Goal: Task Accomplishment & Management: Manage account settings

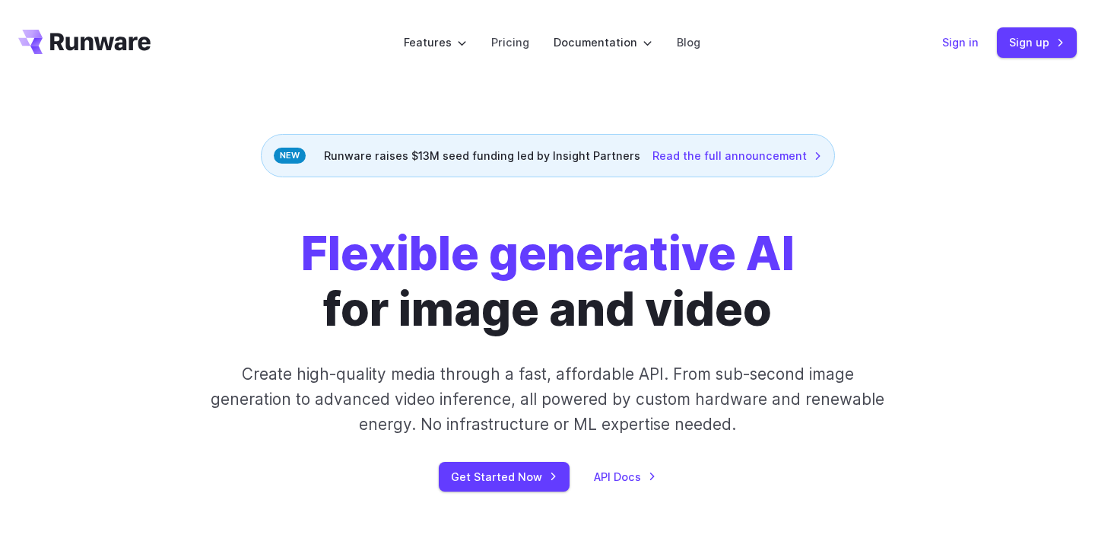
click at [959, 46] on link "Sign in" at bounding box center [960, 41] width 36 height 17
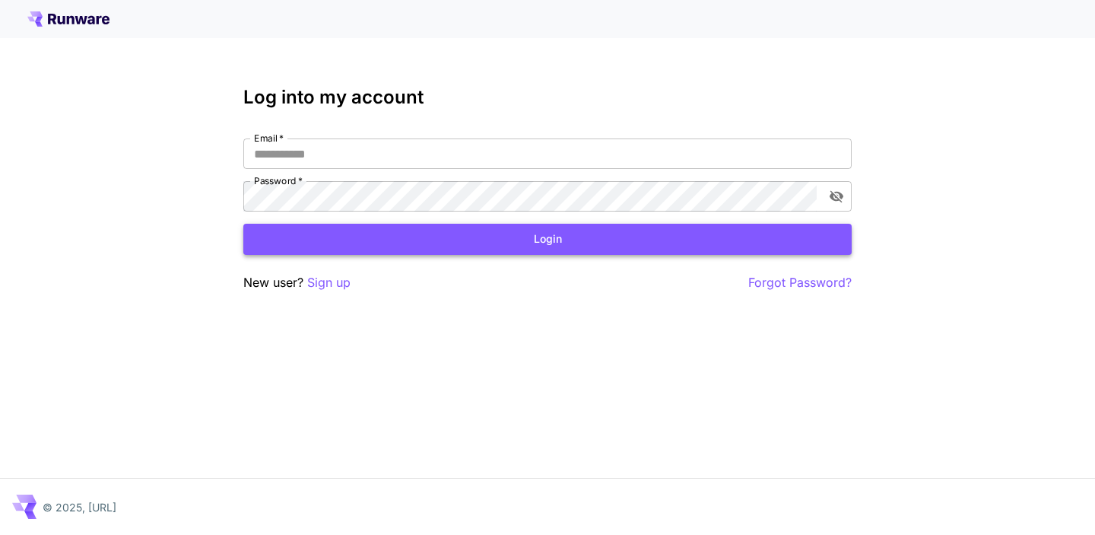
type input "**********"
click at [500, 235] on button "Login" at bounding box center [547, 239] width 608 height 31
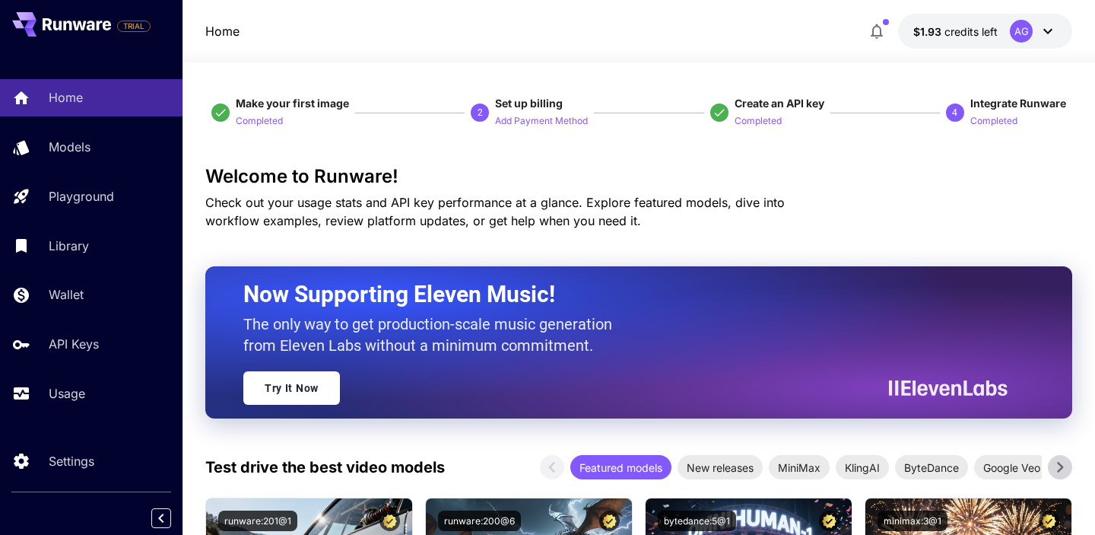
click at [1049, 34] on icon at bounding box center [1048, 31] width 18 height 18
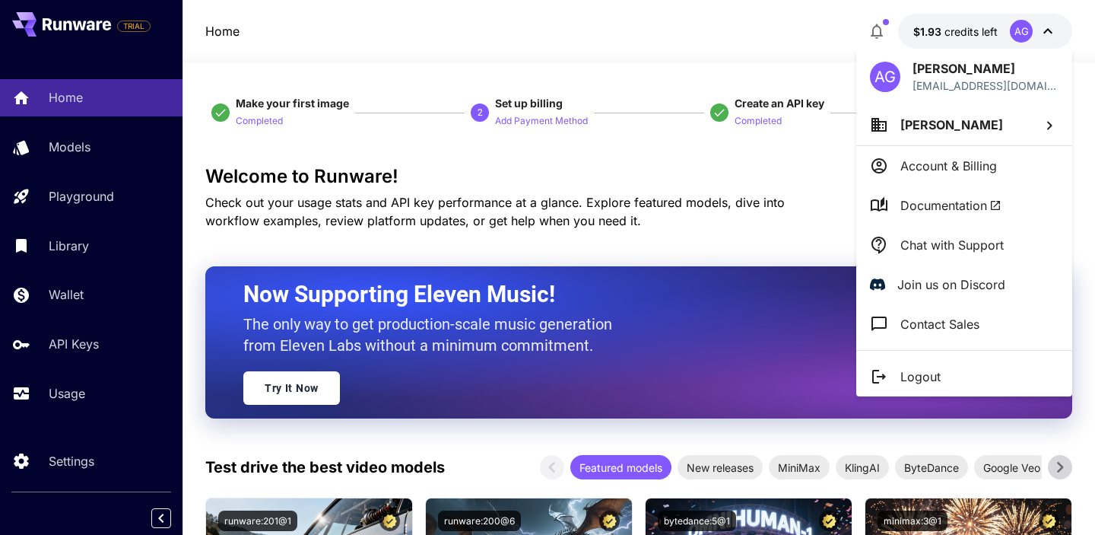
click at [1049, 34] on div at bounding box center [547, 267] width 1095 height 535
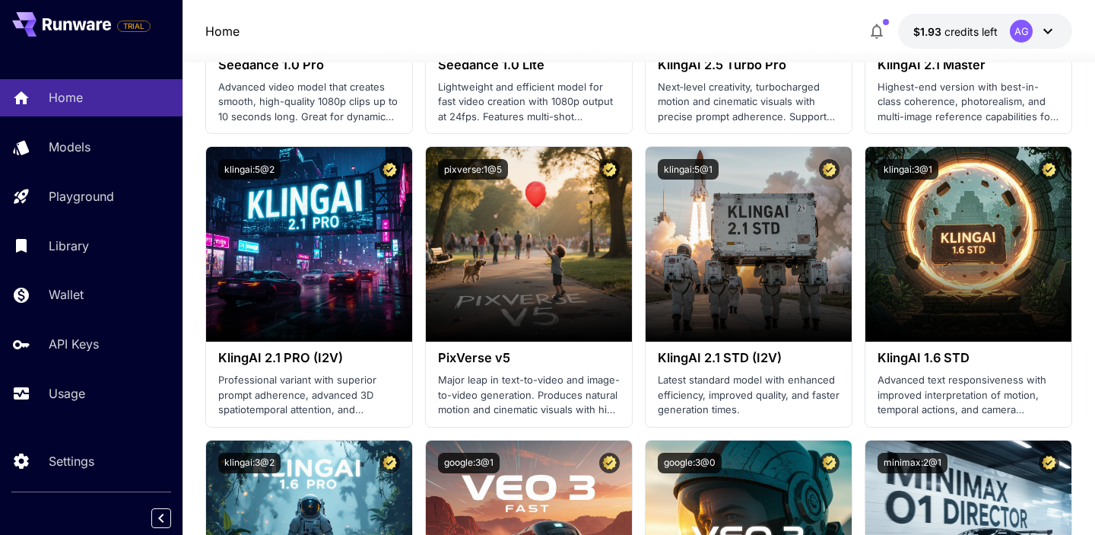
scroll to position [940, 0]
